Goal: Find specific page/section: Find specific page/section

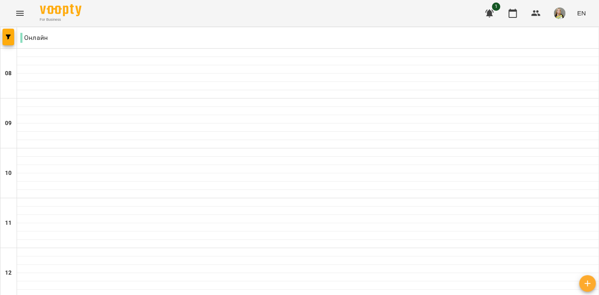
type input "**********"
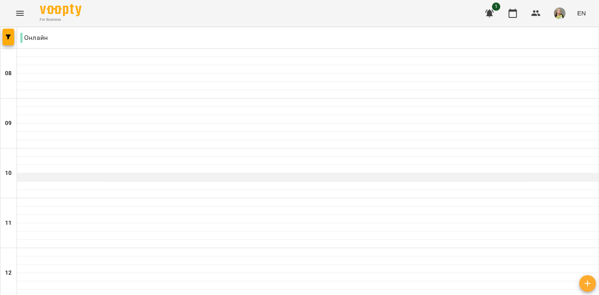
scroll to position [531, 0]
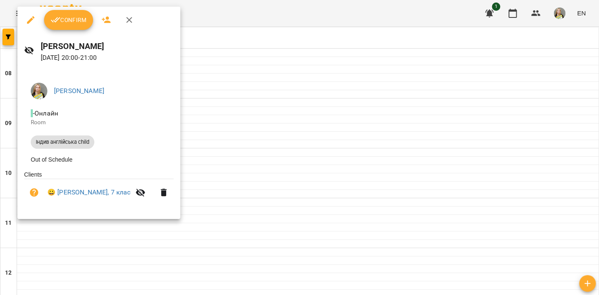
click at [346, 138] on div at bounding box center [299, 147] width 599 height 295
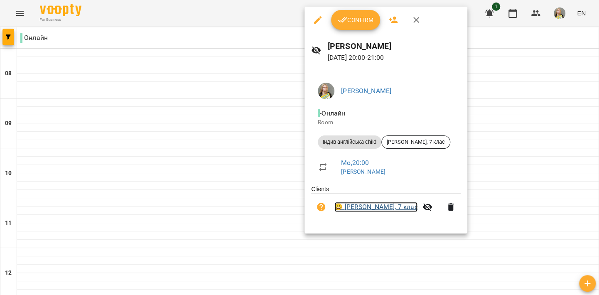
click at [377, 207] on link "😀 [PERSON_NAME], 7 клас" at bounding box center [375, 207] width 83 height 10
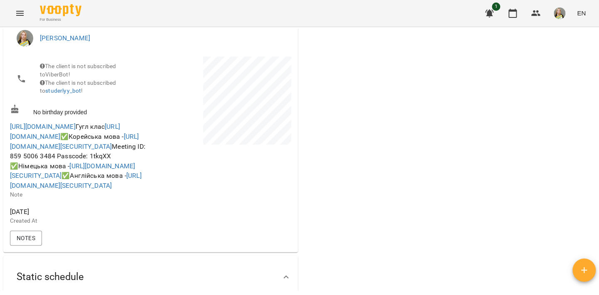
scroll to position [164, 0]
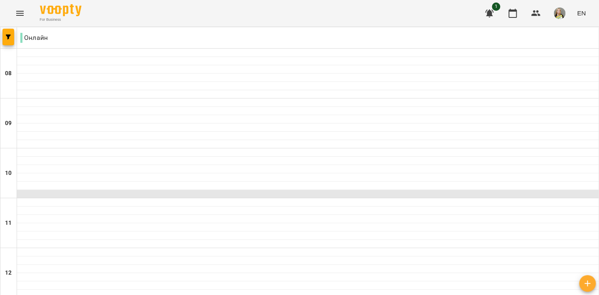
scroll to position [554, 0]
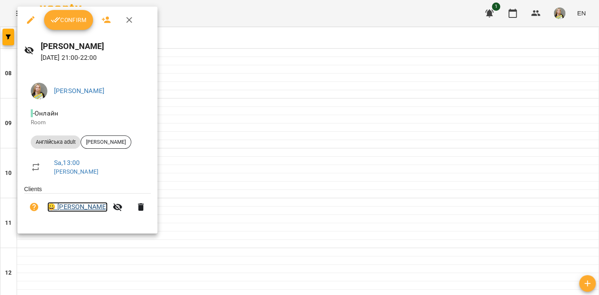
click at [73, 205] on link "😀 Мороз Олександра" at bounding box center [77, 207] width 60 height 10
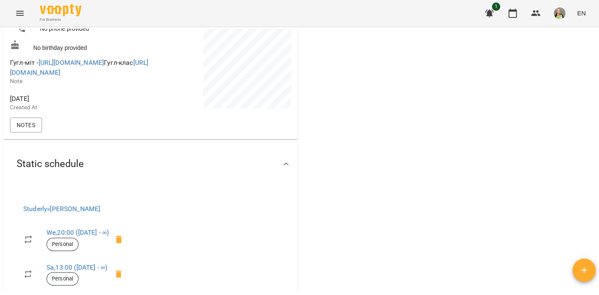
scroll to position [151, 0]
